Goal: Check status: Check status

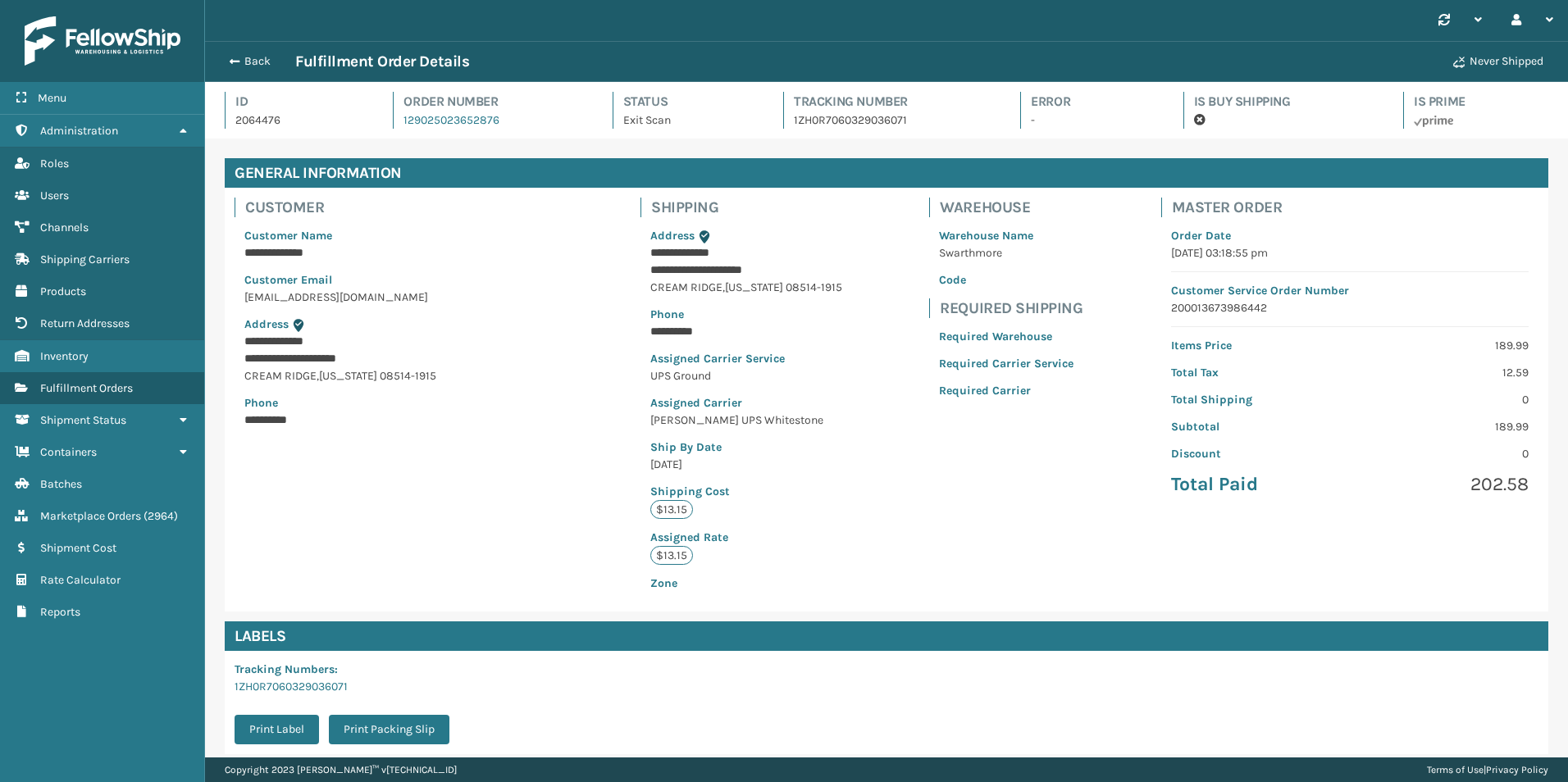
scroll to position [203, 0]
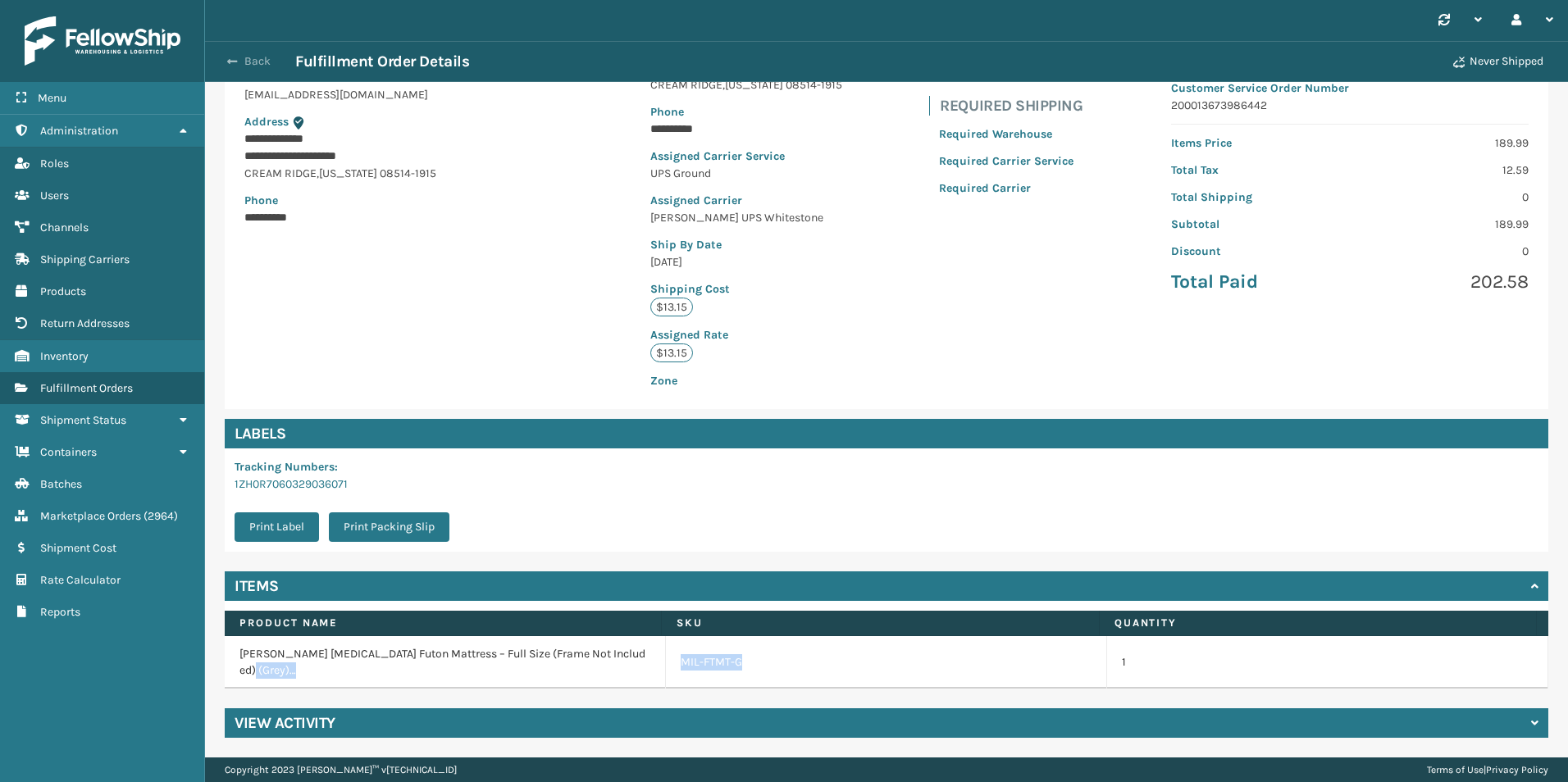
click at [242, 55] on button "Back" at bounding box center [258, 61] width 76 height 15
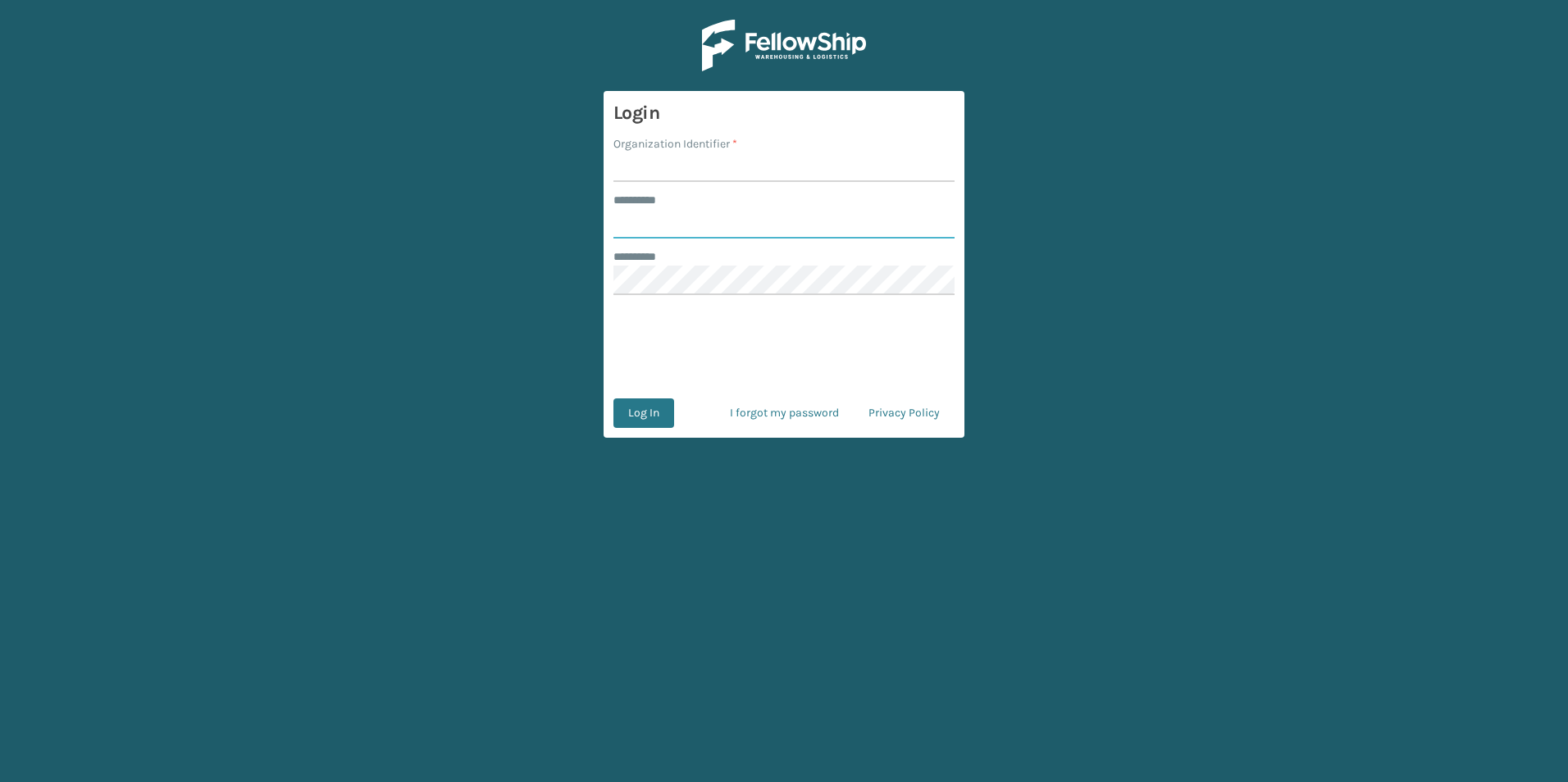
type input "******"
drag, startPoint x: 650, startPoint y: 166, endPoint x: 626, endPoint y: 164, distance: 24.1
click at [649, 163] on input "Organization Identifier *" at bounding box center [783, 167] width 341 height 29
type input "[PERSON_NAME]"
click at [646, 402] on button "Log In" at bounding box center [643, 413] width 61 height 29
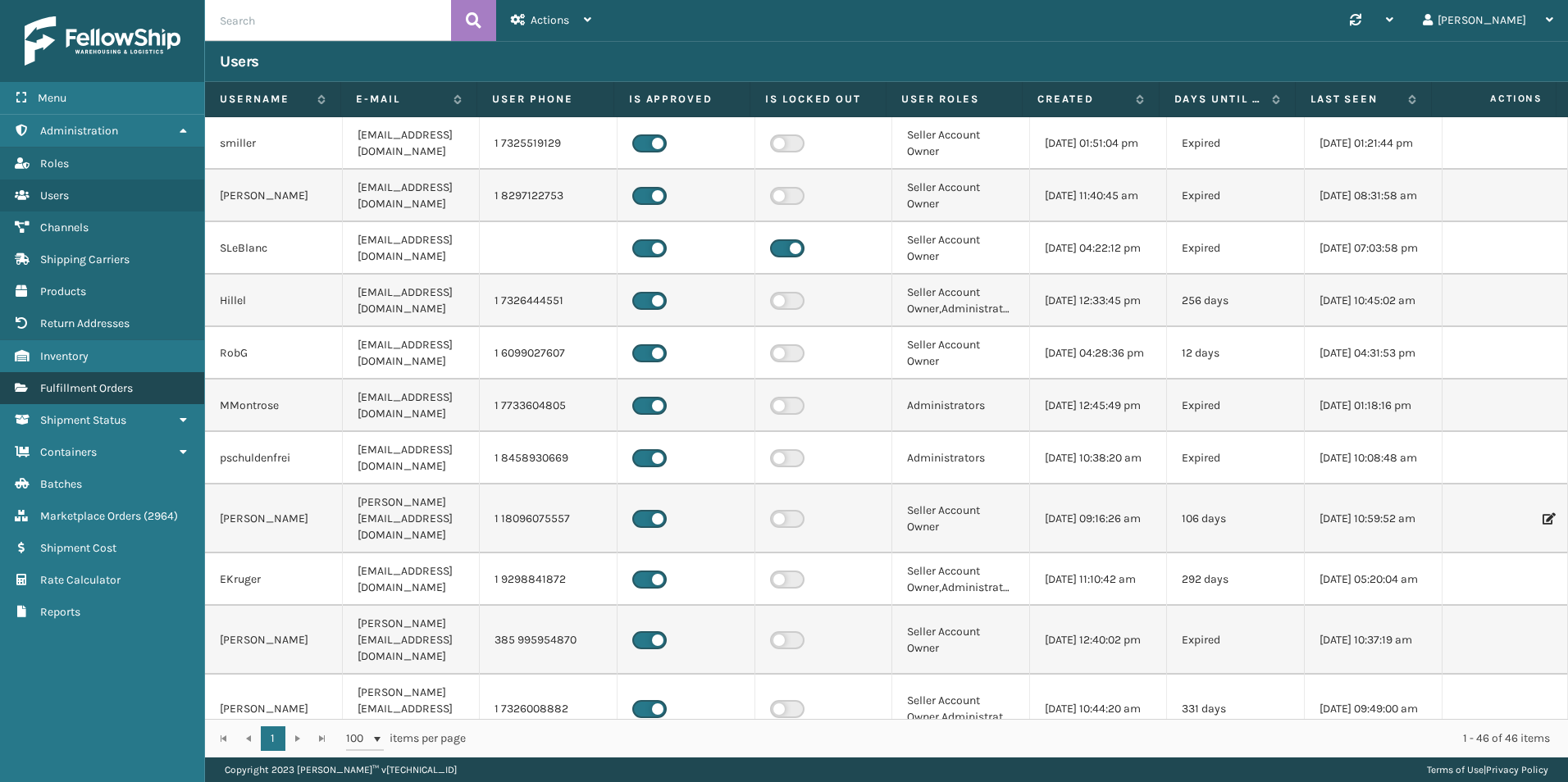
click at [111, 375] on link "Fulfillment Orders" at bounding box center [102, 388] width 204 height 32
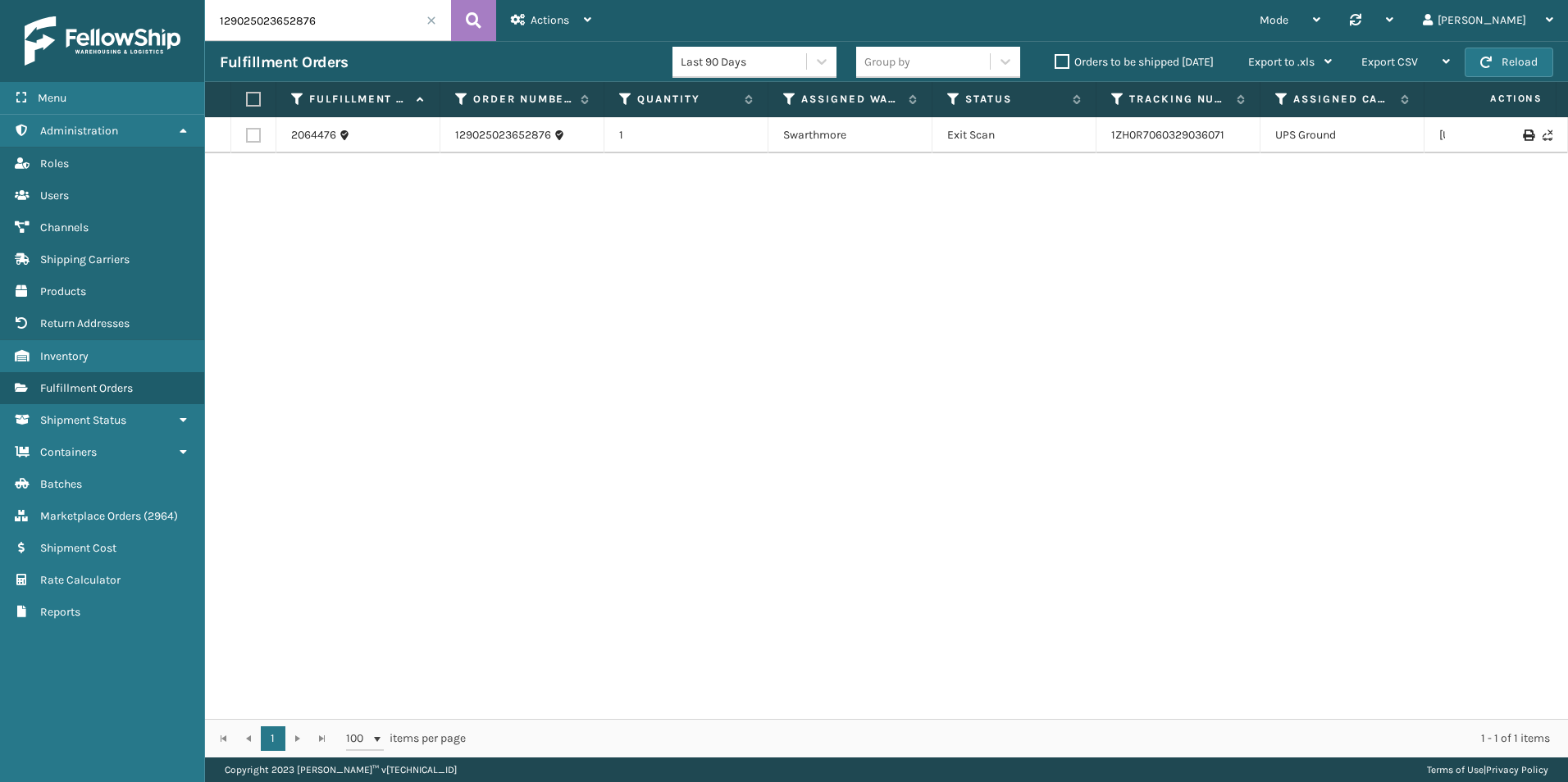
click at [309, 26] on input "129025023652876" at bounding box center [328, 21] width 246 height 41
paste input "14-6367805-0950649"
type input "114-6367805-0950649"
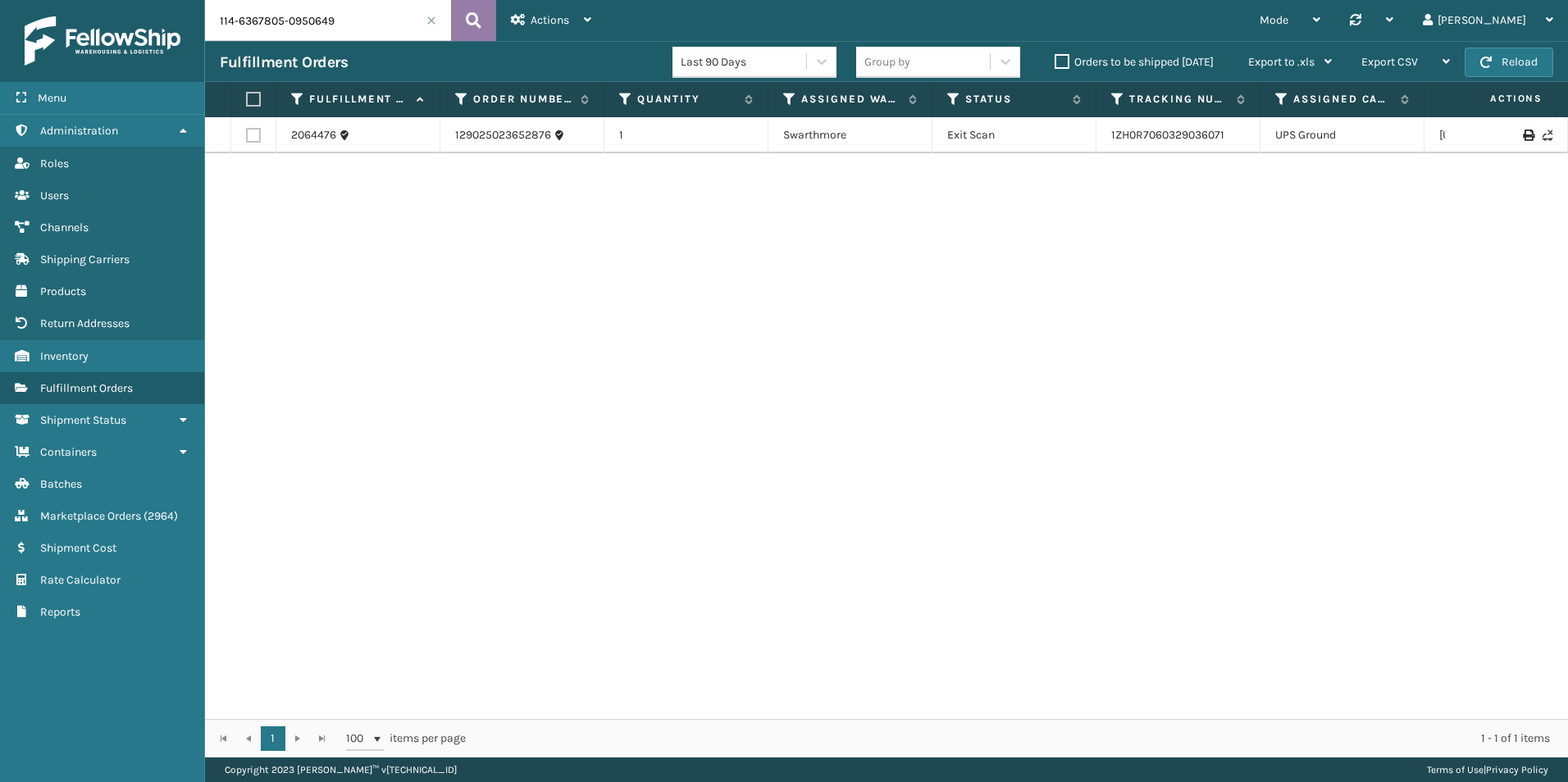
click at [460, 12] on button at bounding box center [473, 21] width 46 height 41
drag, startPoint x: 1209, startPoint y: 138, endPoint x: 1111, endPoint y: 136, distance: 98.0
click at [1111, 136] on td "393218654981" at bounding box center [1178, 136] width 164 height 36
copy link "393218654981"
click at [319, 34] on input "114-6367805-0950649" at bounding box center [328, 21] width 246 height 41
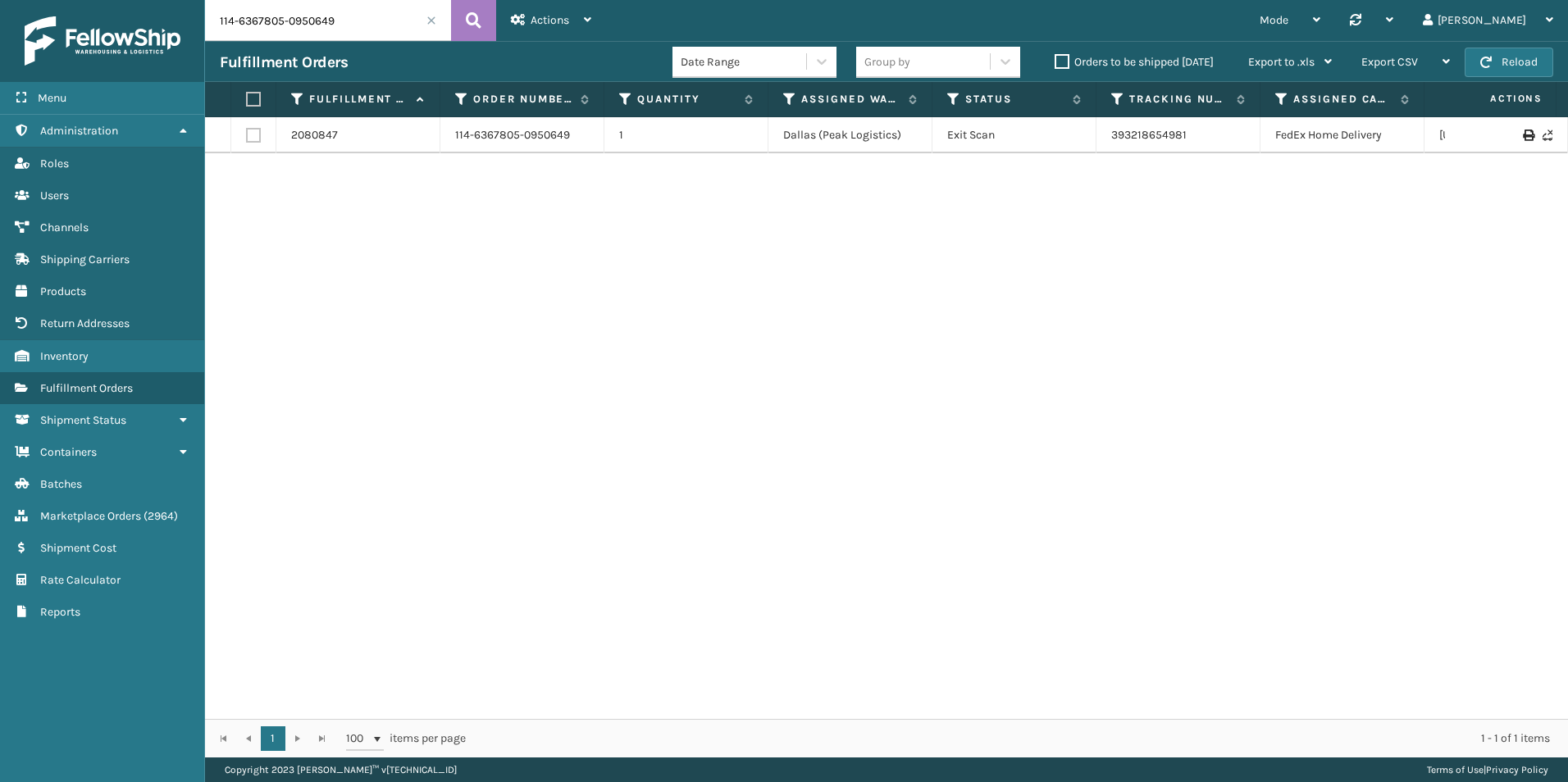
click at [318, 33] on input "114-6367805-0950649" at bounding box center [328, 21] width 246 height 41
click at [152, 502] on link "Containers Marketplace Orders ( 2964 )" at bounding box center [102, 516] width 204 height 32
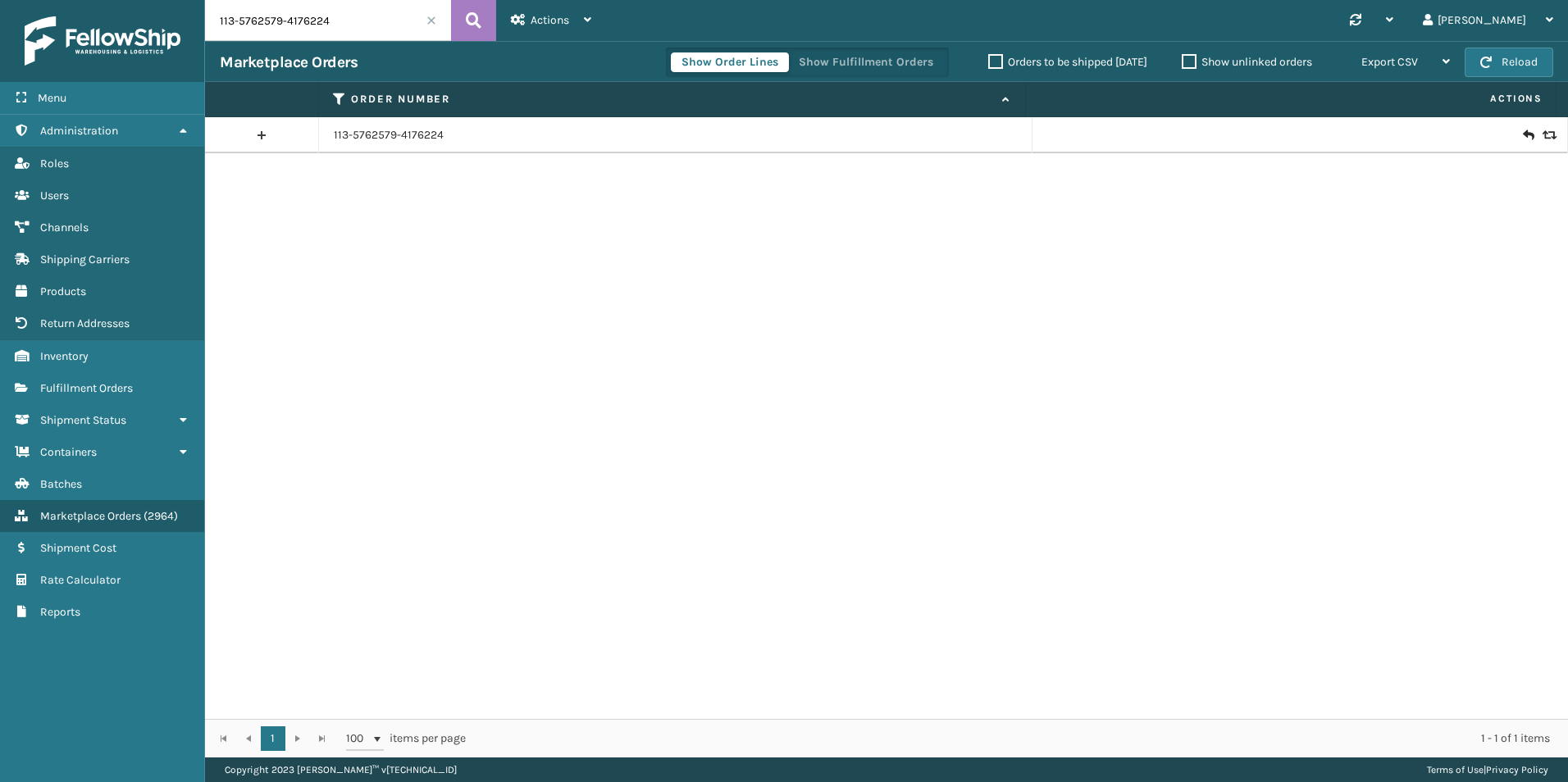
click at [303, 8] on input "113-5762579-4176224" at bounding box center [328, 21] width 246 height 41
paste input "47327"
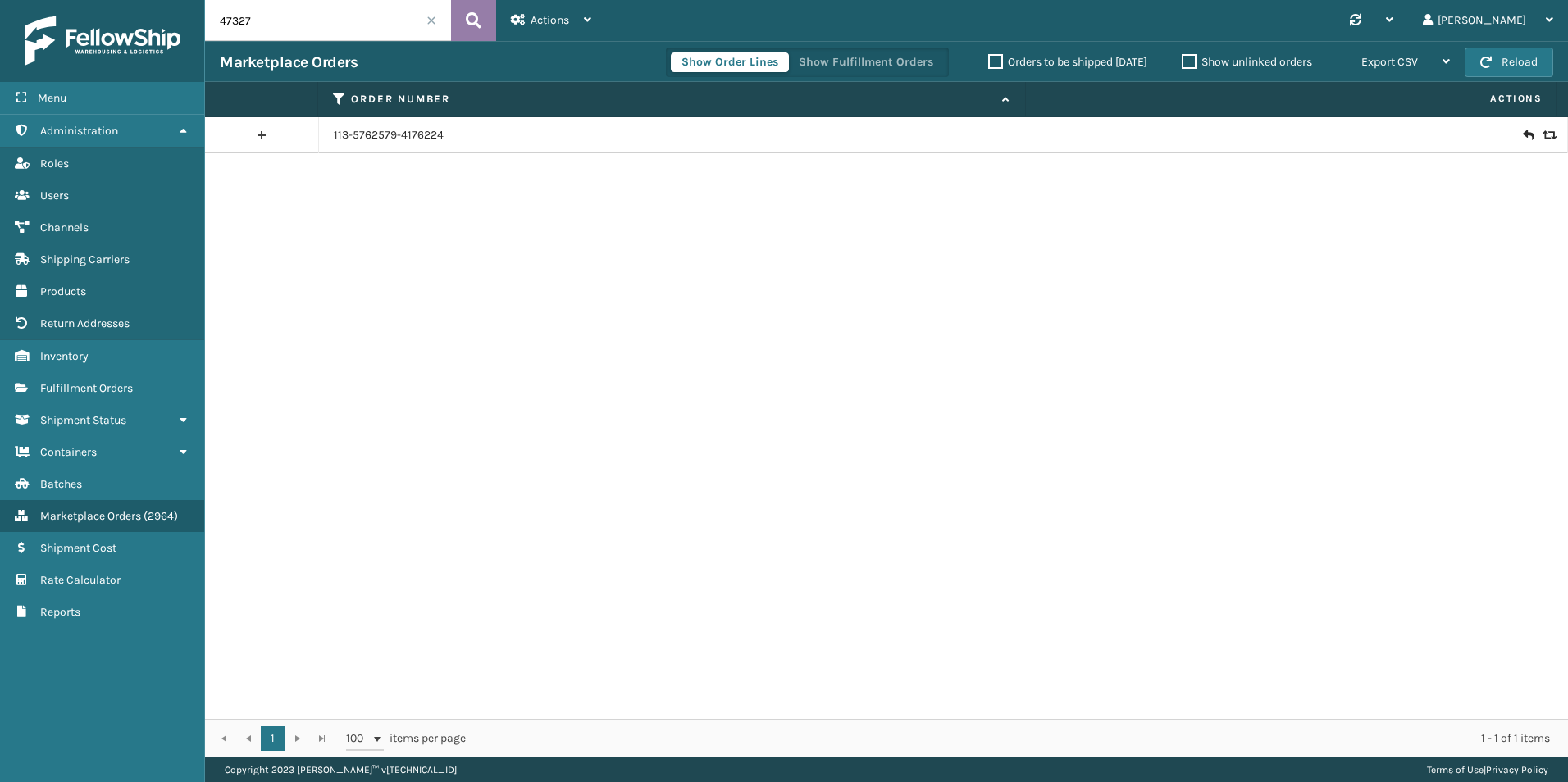
type input "47327"
click at [483, 20] on button at bounding box center [473, 21] width 46 height 41
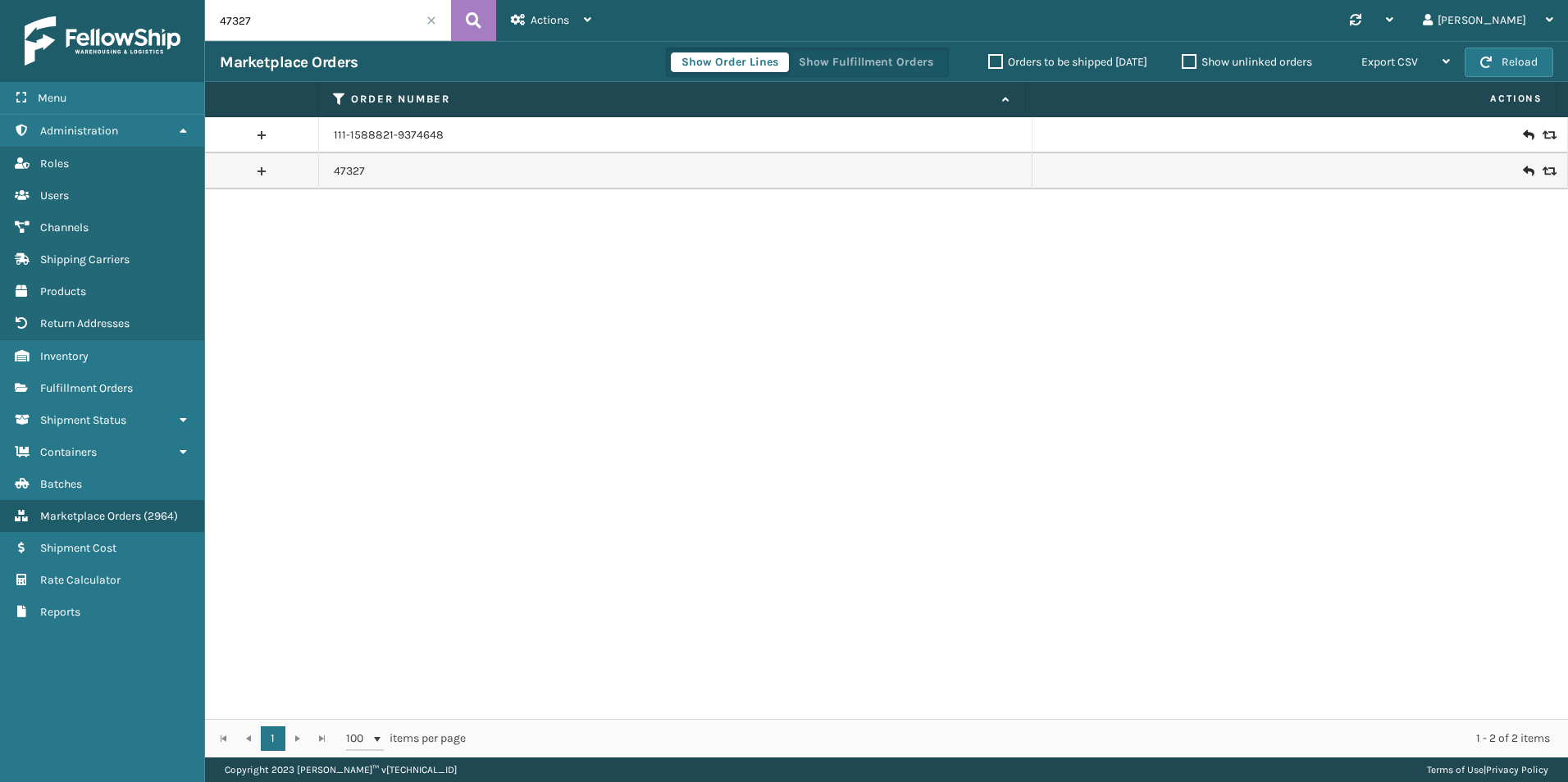
click at [1543, 172] on icon at bounding box center [1547, 171] width 9 height 11
